Goal: Transaction & Acquisition: Purchase product/service

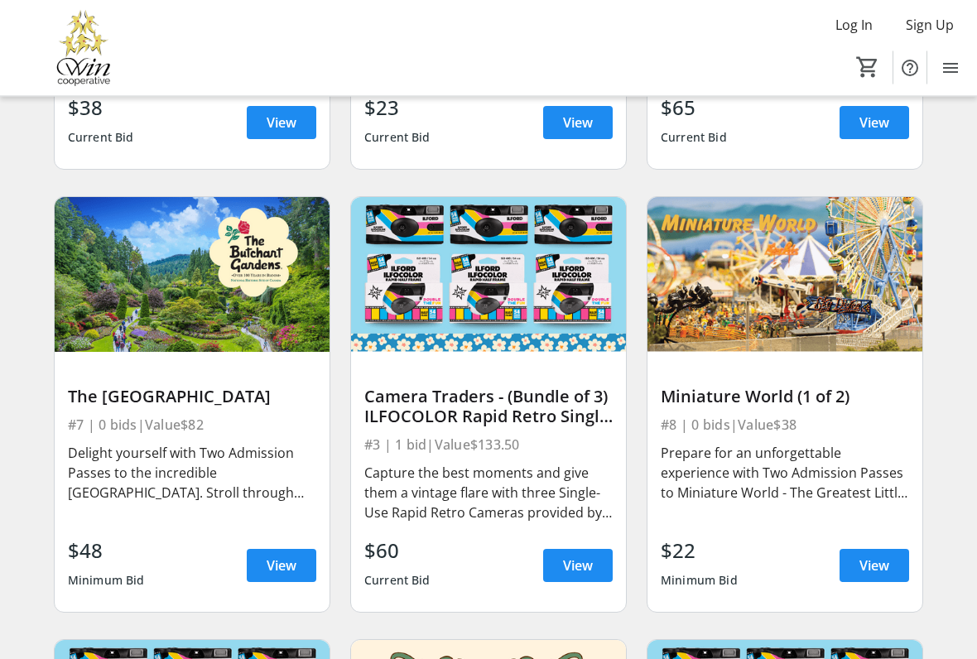
scroll to position [2223, 0]
click at [290, 470] on div "Delight yourself with Two Admission Passes to the incredible [GEOGRAPHIC_DATA].…" at bounding box center [192, 473] width 248 height 60
click at [290, 545] on span "View" at bounding box center [282, 566] width 30 height 20
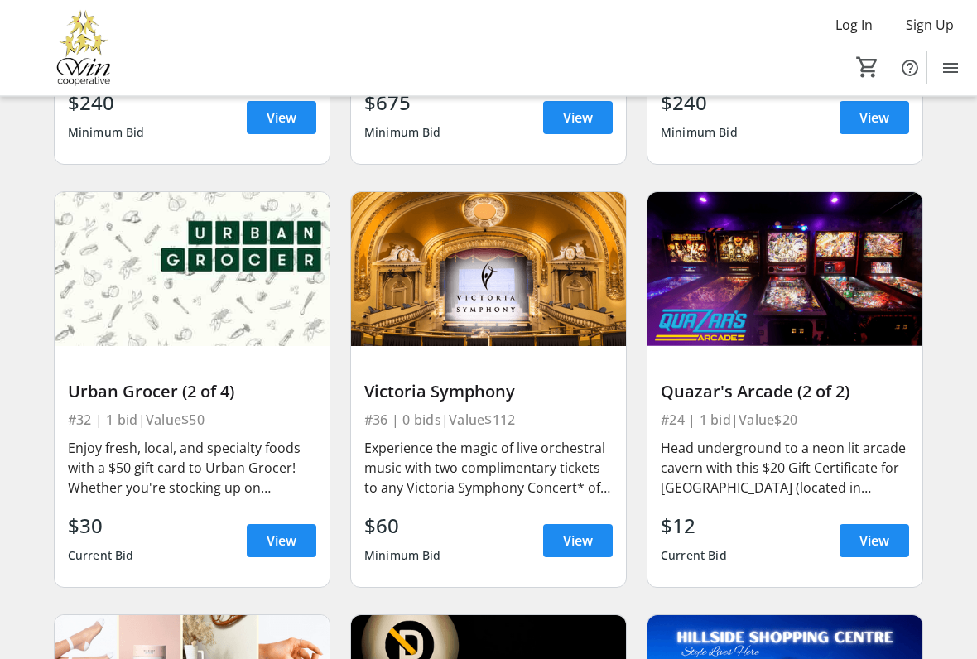
scroll to position [6157, 0]
click at [590, 545] on span "View" at bounding box center [578, 541] width 30 height 20
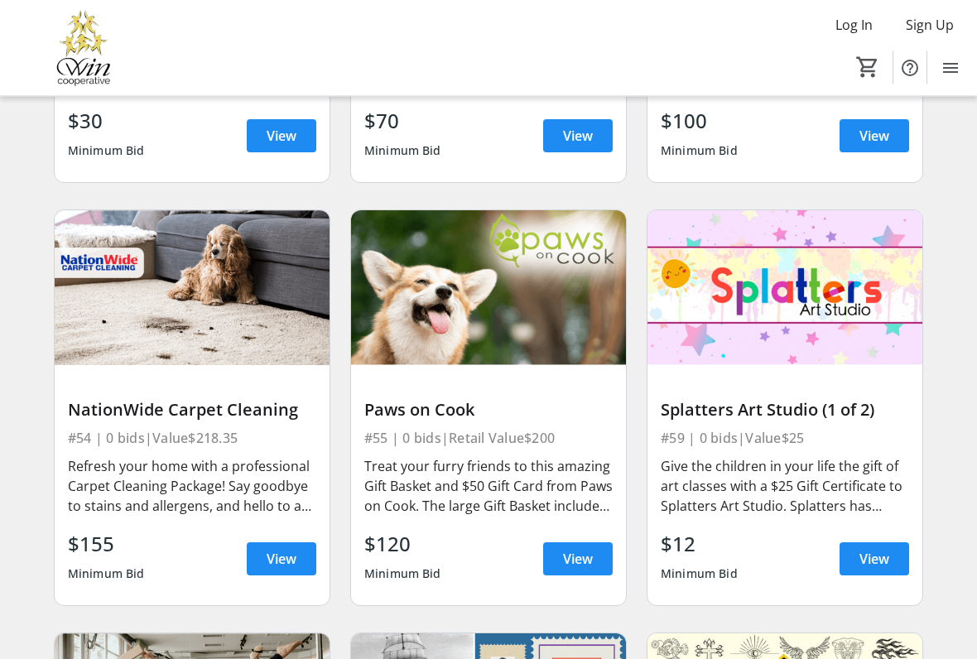
scroll to position [8719, 0]
click at [579, 545] on span "View" at bounding box center [578, 559] width 30 height 20
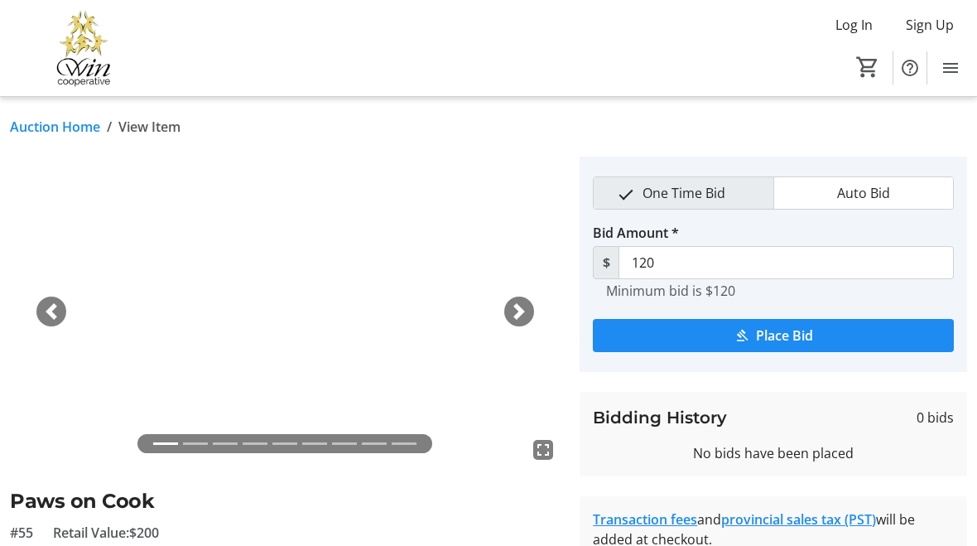
click at [521, 318] on span "button" at bounding box center [519, 311] width 17 height 17
click at [529, 316] on div "Next" at bounding box center [519, 311] width 30 height 30
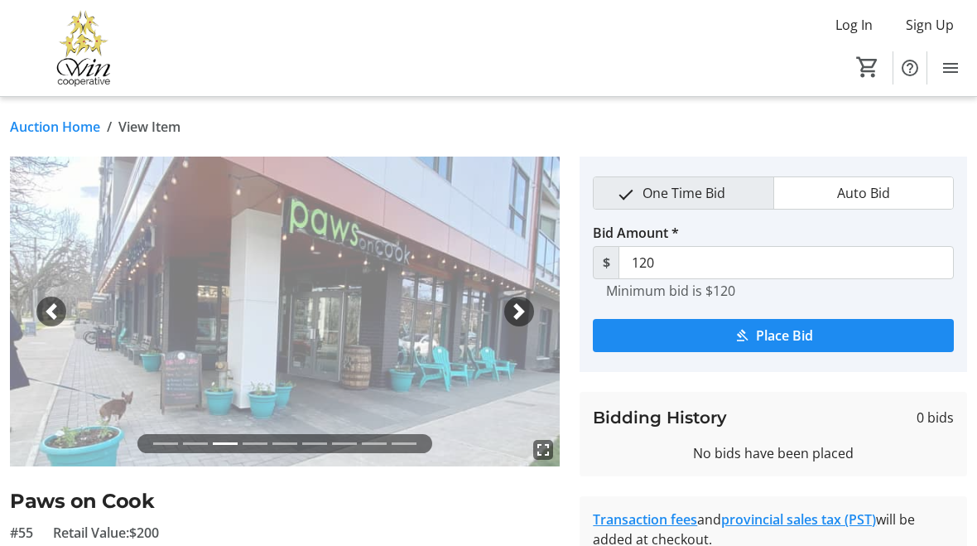
click at [534, 320] on img at bounding box center [285, 312] width 550 height 310
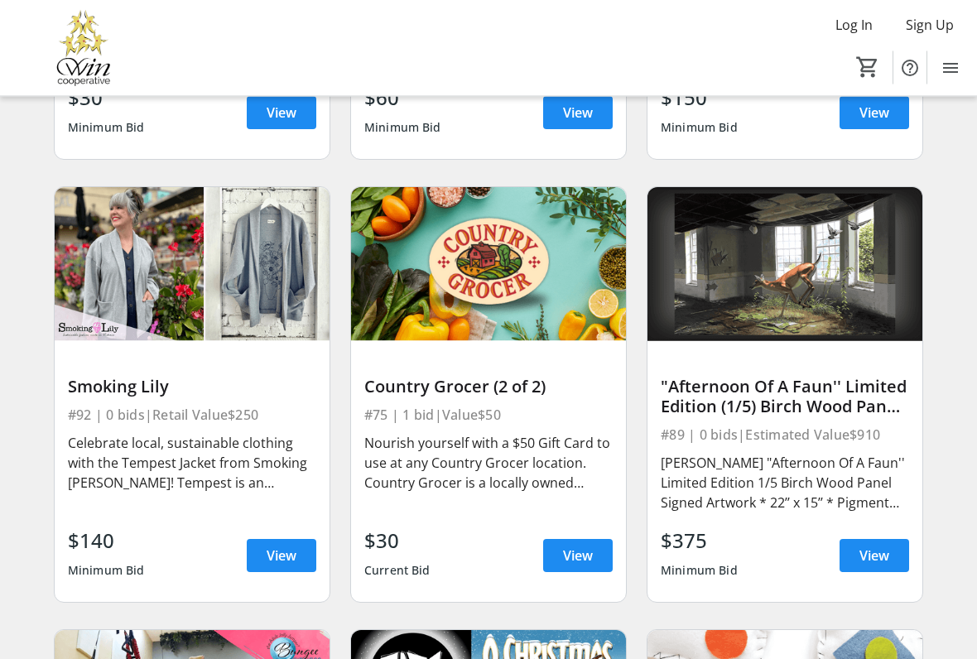
scroll to position [13076, 0]
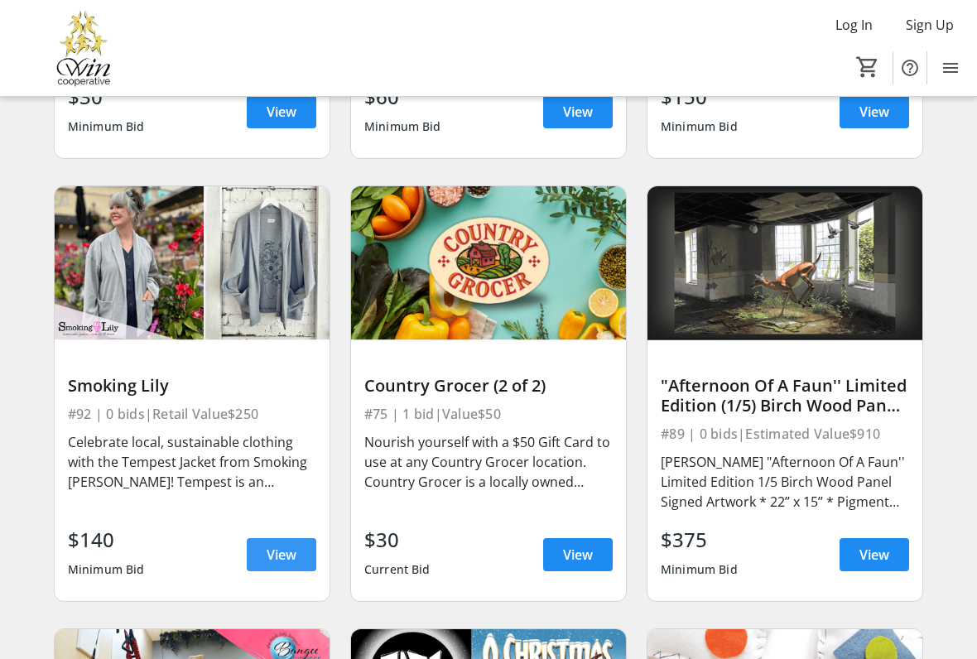
click at [274, 545] on span "View" at bounding box center [282, 555] width 30 height 20
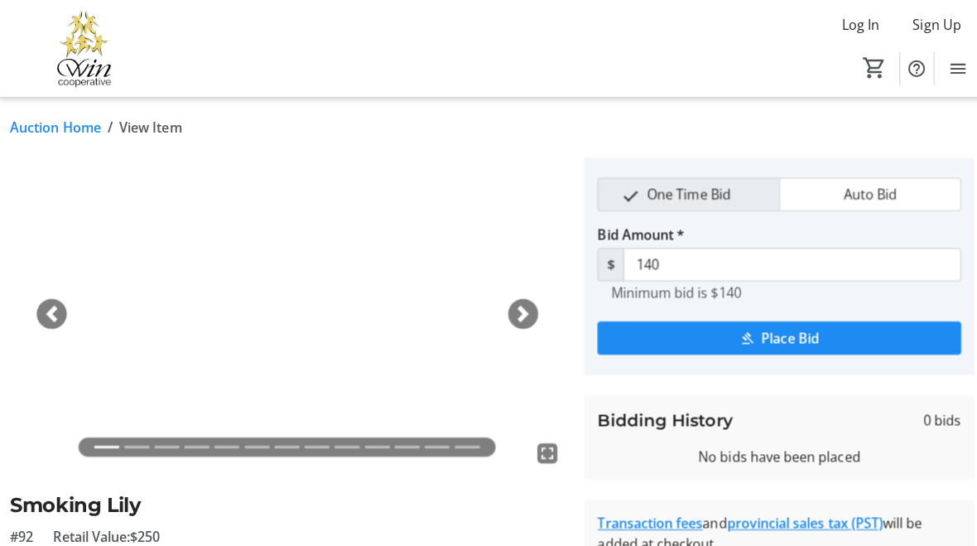
click at [520, 314] on span "button" at bounding box center [519, 311] width 17 height 17
click at [523, 312] on span "button" at bounding box center [519, 311] width 17 height 17
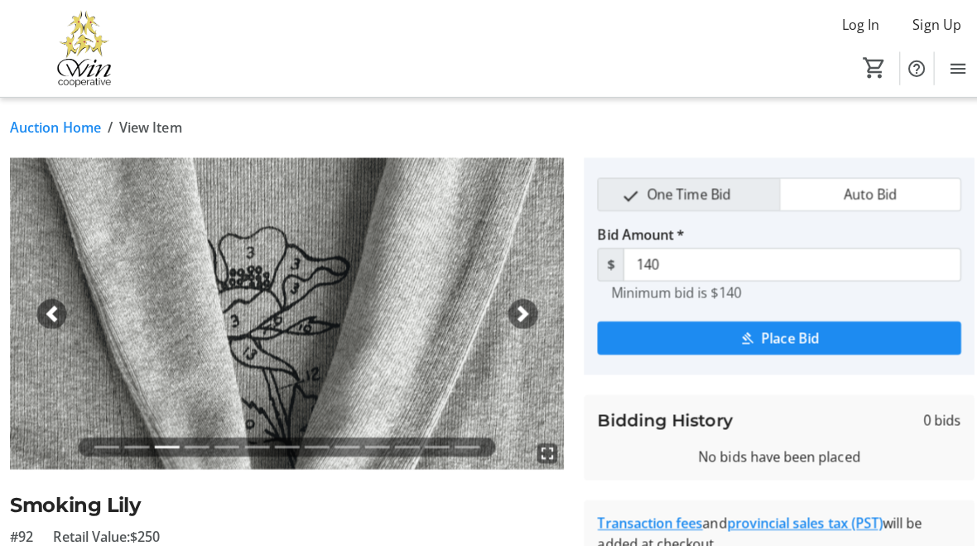
click at [513, 315] on span "button" at bounding box center [519, 311] width 17 height 17
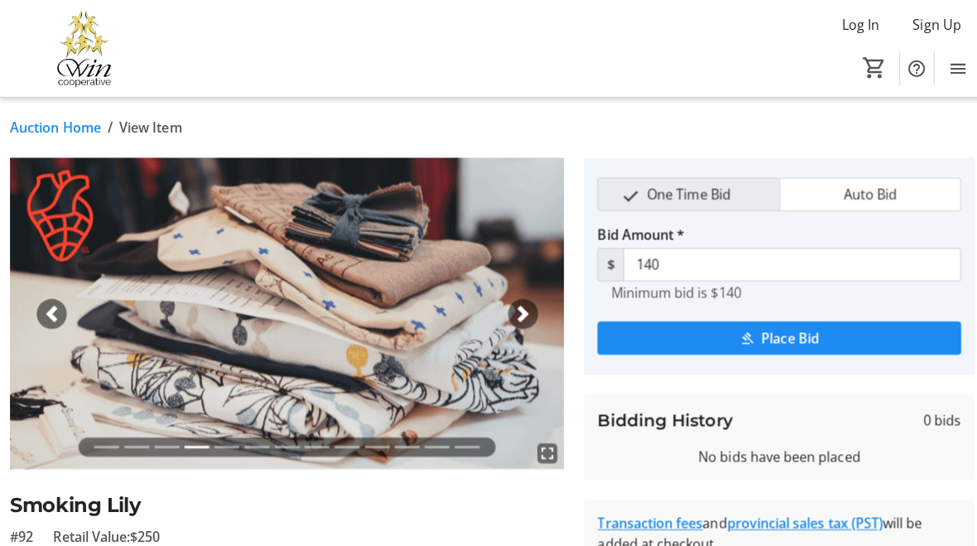
click at [523, 326] on img at bounding box center [285, 312] width 550 height 310
